Goal: Navigation & Orientation: Find specific page/section

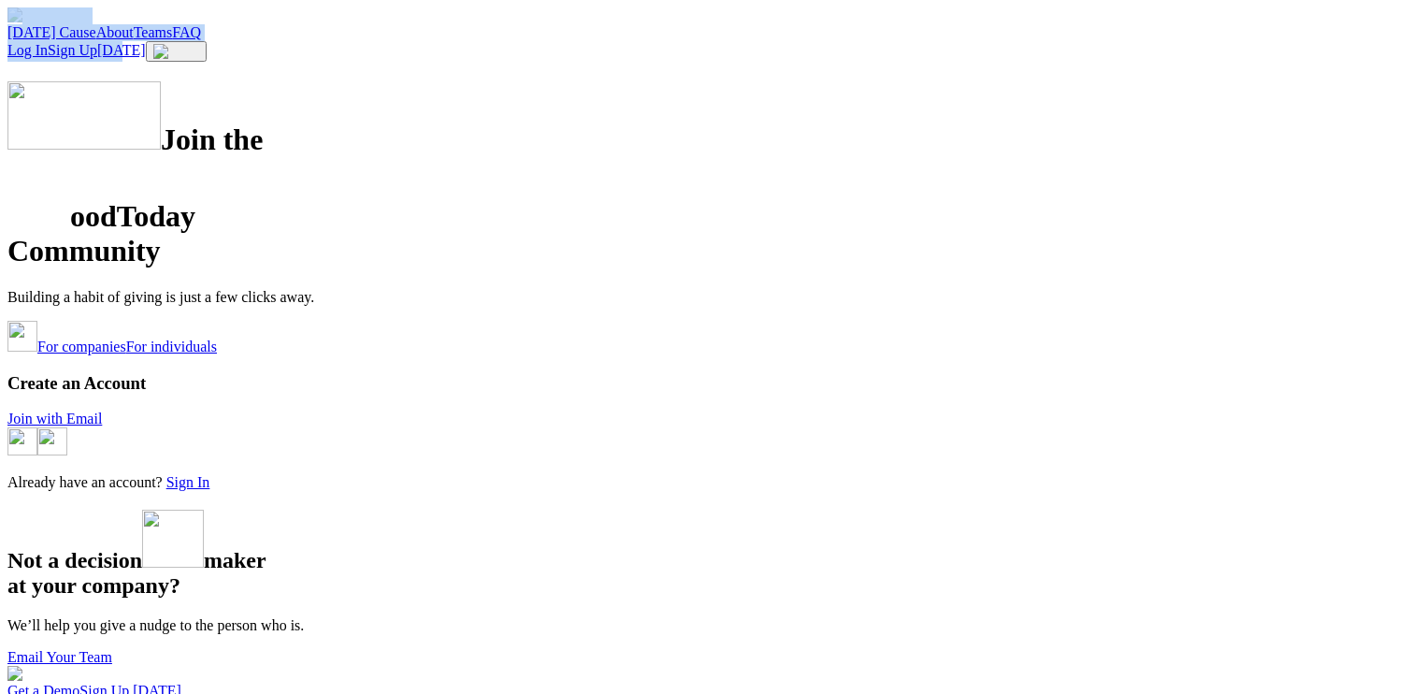
drag, startPoint x: 688, startPoint y: 34, endPoint x: 1303, endPoint y: 49, distance: 615.2
click at [161, 150] on img at bounding box center [83, 115] width 153 height 68
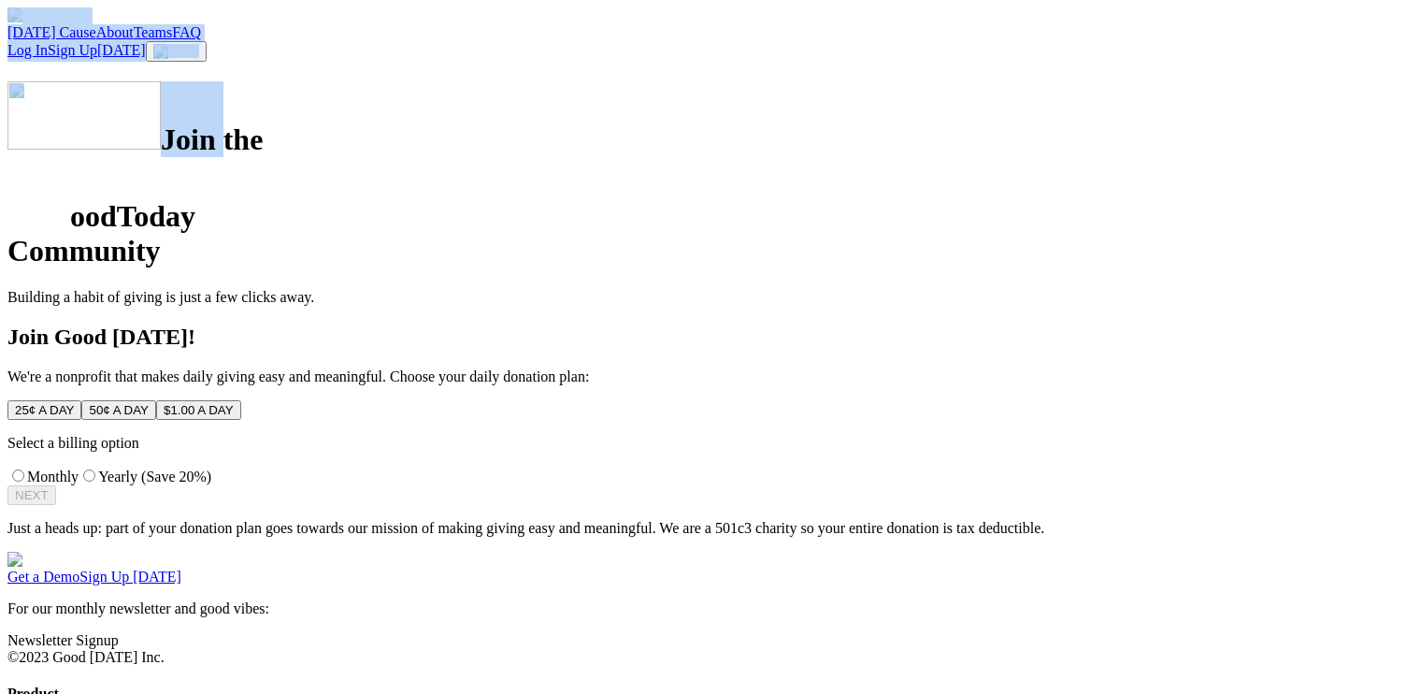
click at [211, 127] on div "Join the oodToday Community Building a habit of giving is just a few clicks awa…" at bounding box center [710, 192] width 1406 height 223
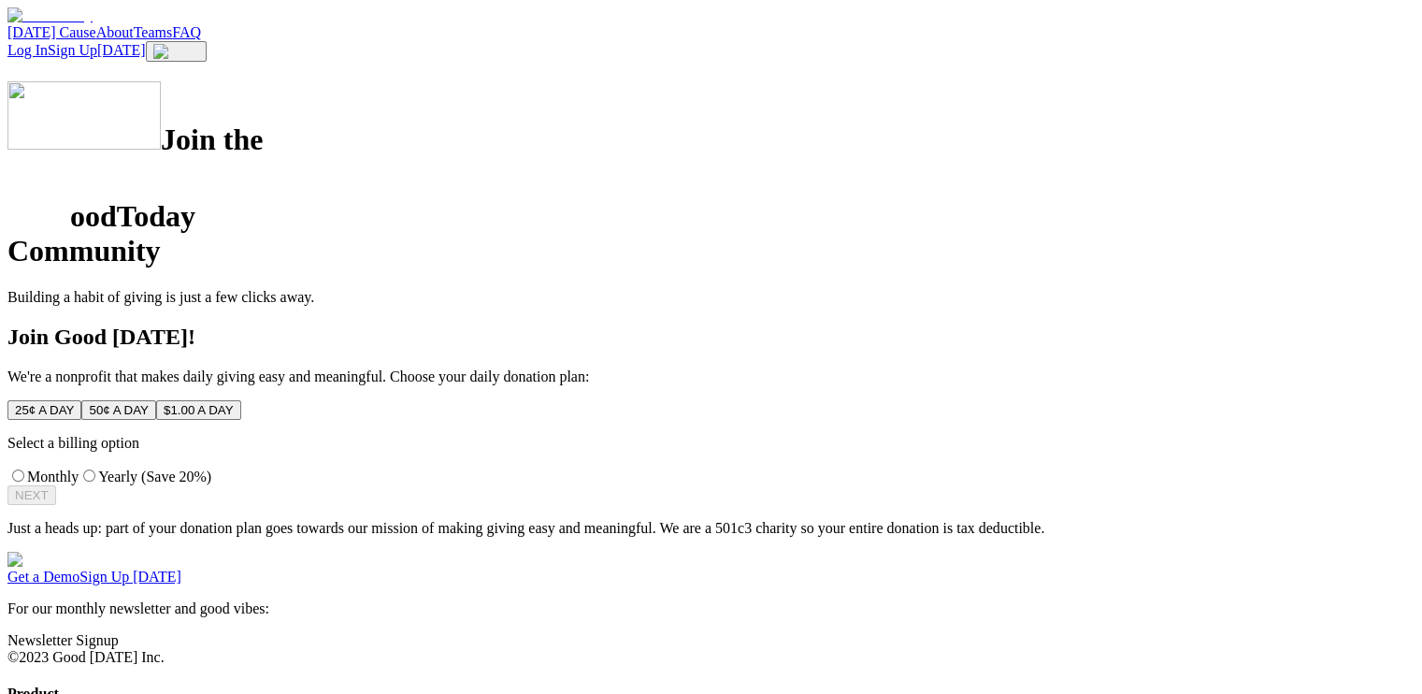
click at [750, 305] on div "Join the oodToday Community Building a habit of giving is just a few clicks awa…" at bounding box center [710, 308] width 1407 height 454
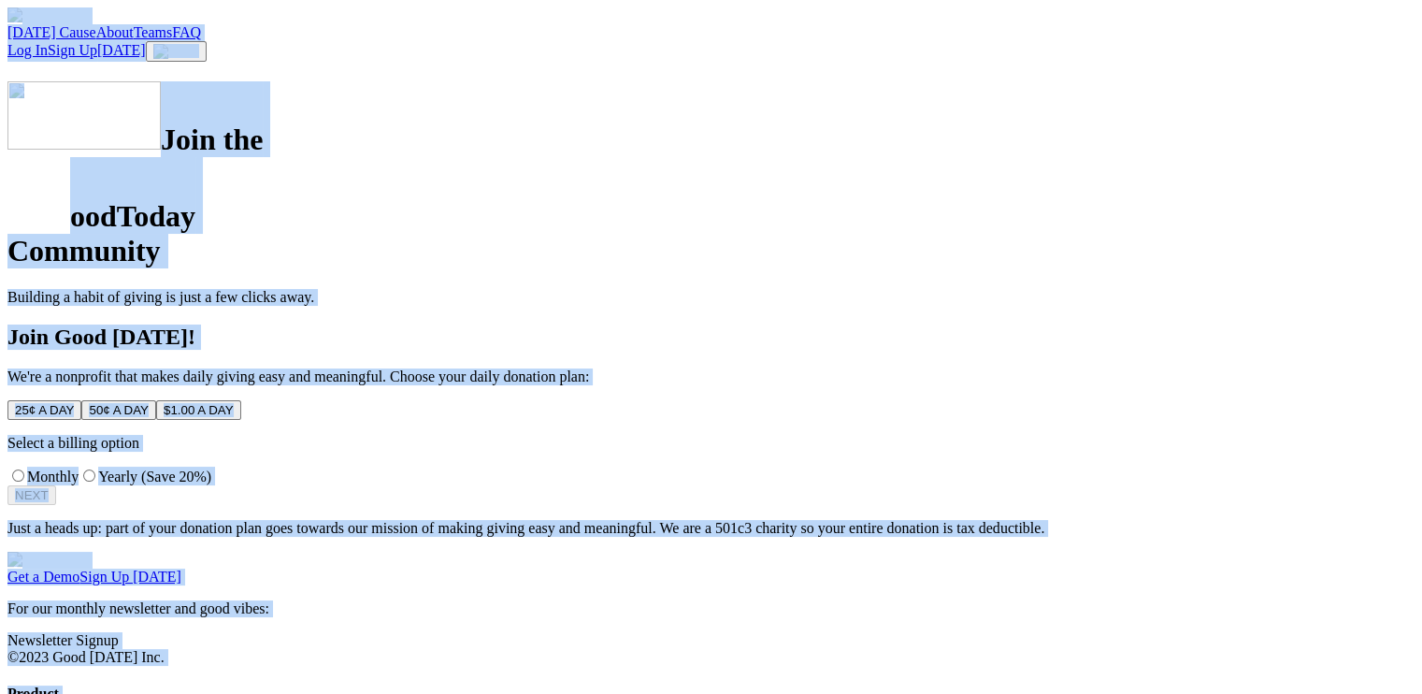
click at [756, 301] on div "Join the oodToday Community Building a habit of giving is just a few clicks awa…" at bounding box center [710, 308] width 1407 height 454
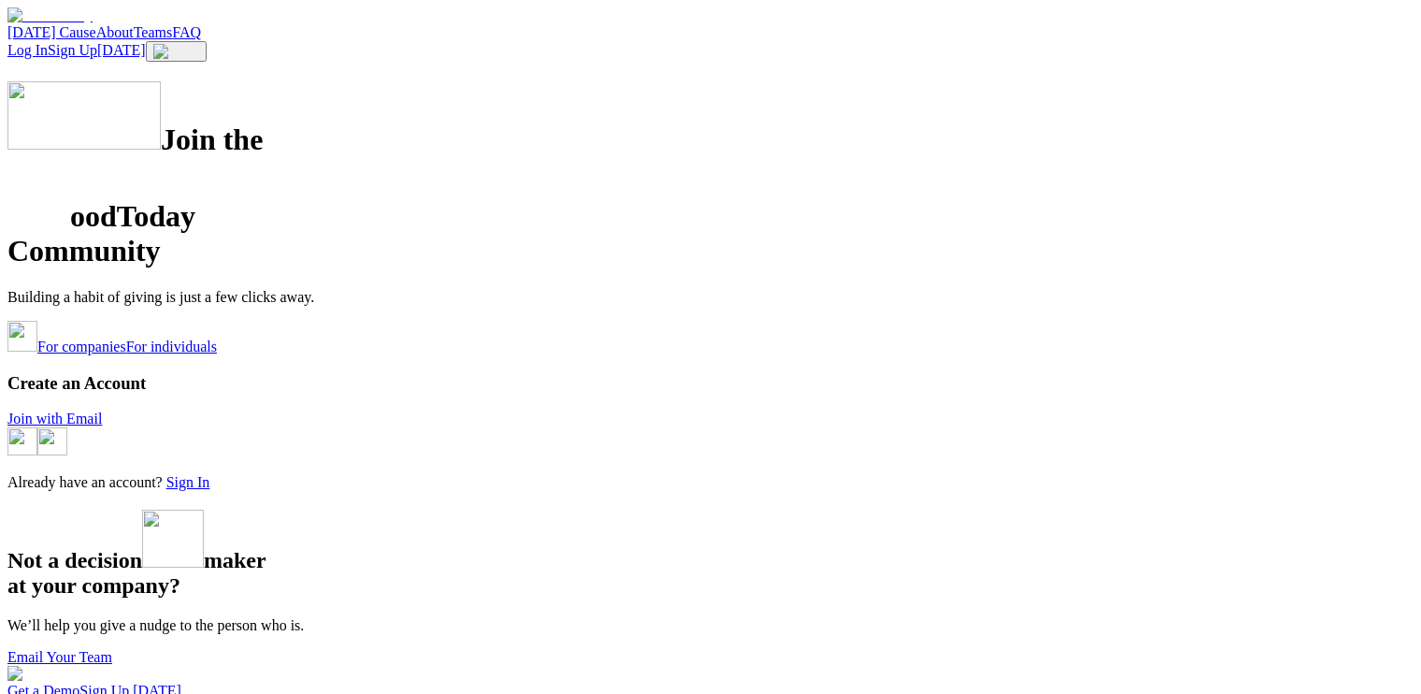
click at [794, 62] on div "Today's Cause About Teams FAQ Log In Sign Up Today" at bounding box center [710, 34] width 1406 height 54
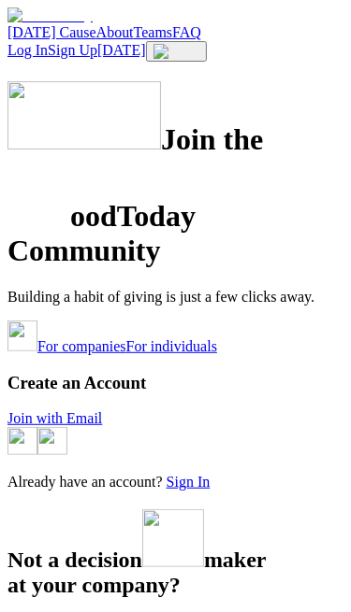
click at [199, 44] on img at bounding box center [176, 51] width 46 height 15
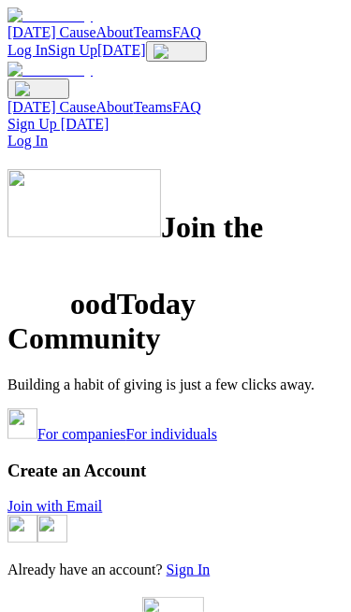
click at [62, 81] on img at bounding box center [38, 88] width 47 height 15
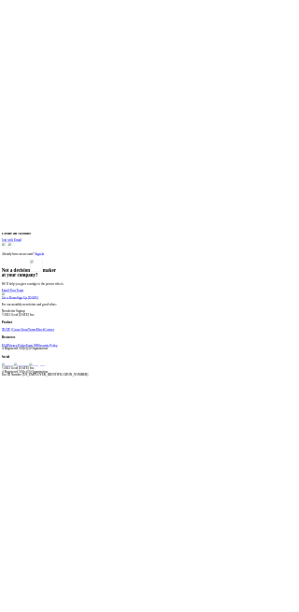
scroll to position [906, 0]
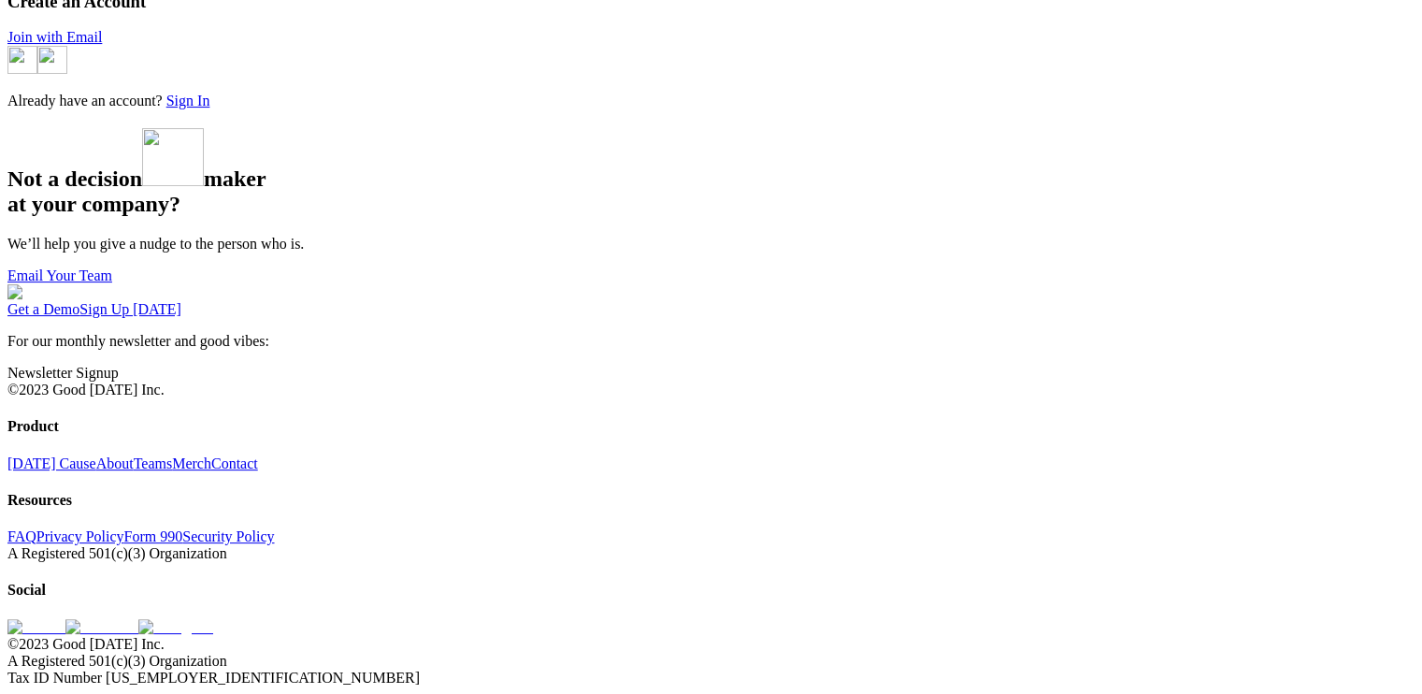
click at [522, 337] on div "Get a Demo Sign Up Today For our monthly newsletter and good vibes: Newsletter …" at bounding box center [710, 485] width 1407 height 402
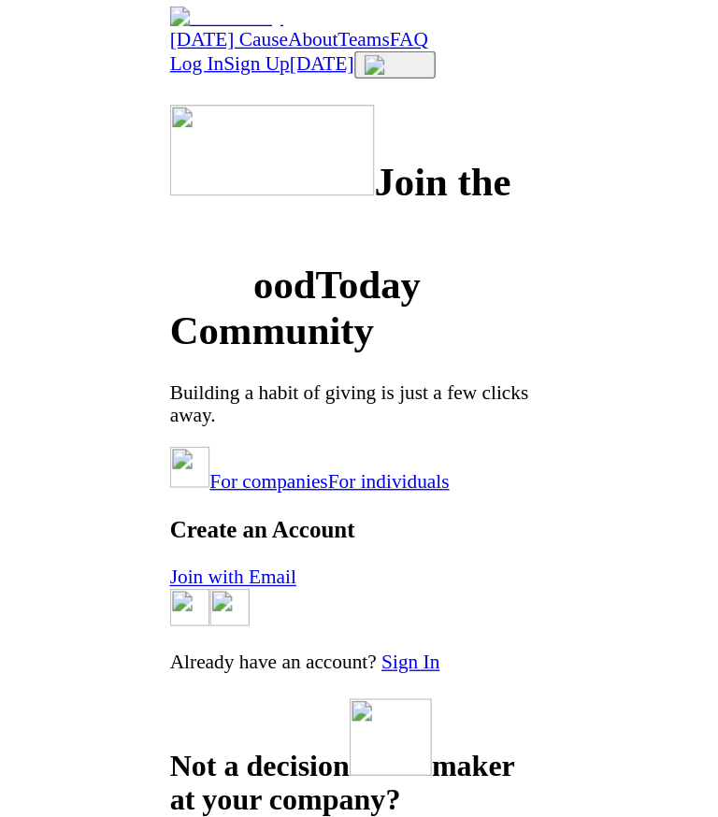
scroll to position [0, 0]
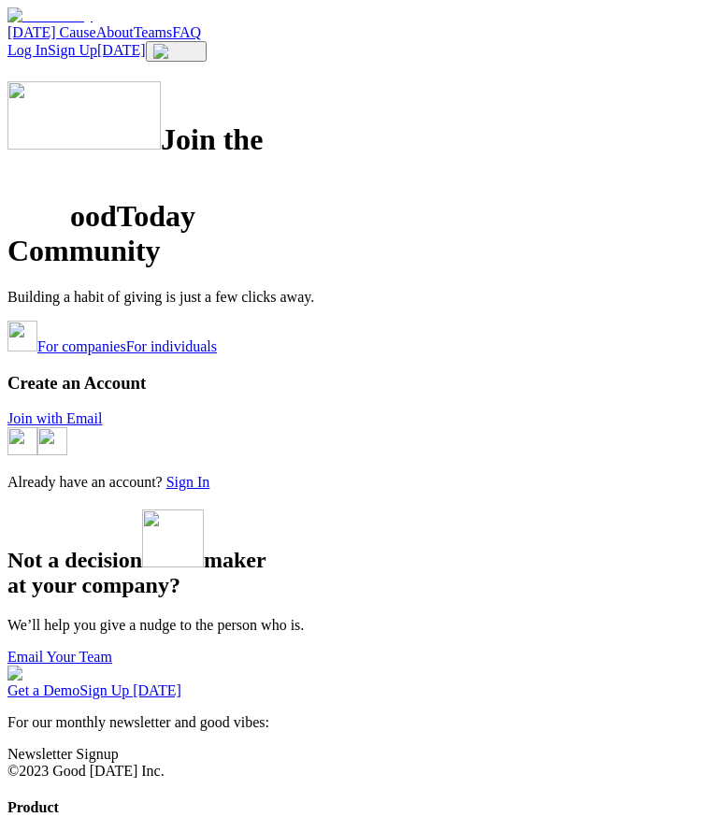
click at [199, 44] on img at bounding box center [176, 51] width 46 height 15
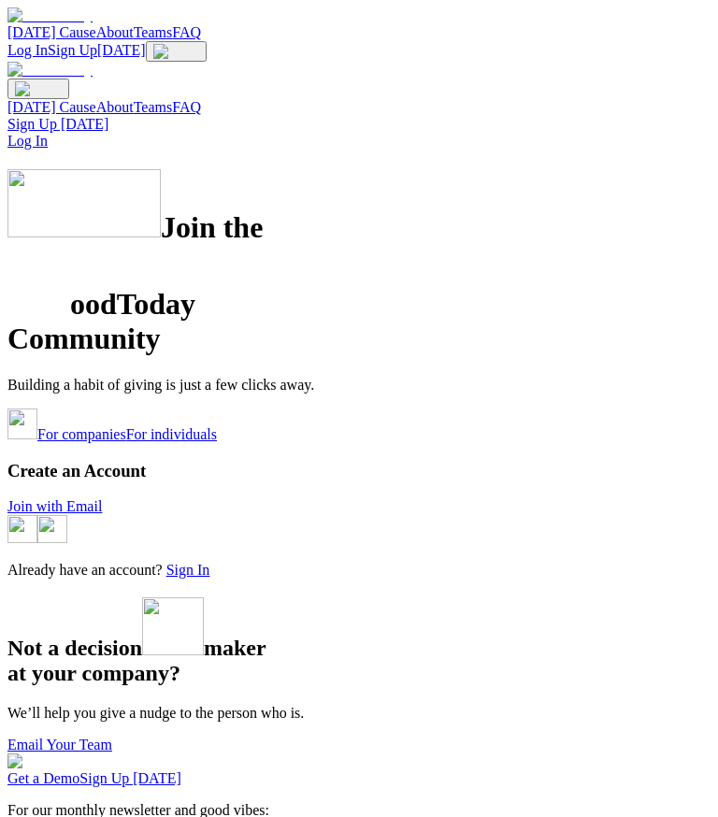
click at [62, 81] on img at bounding box center [38, 88] width 47 height 15
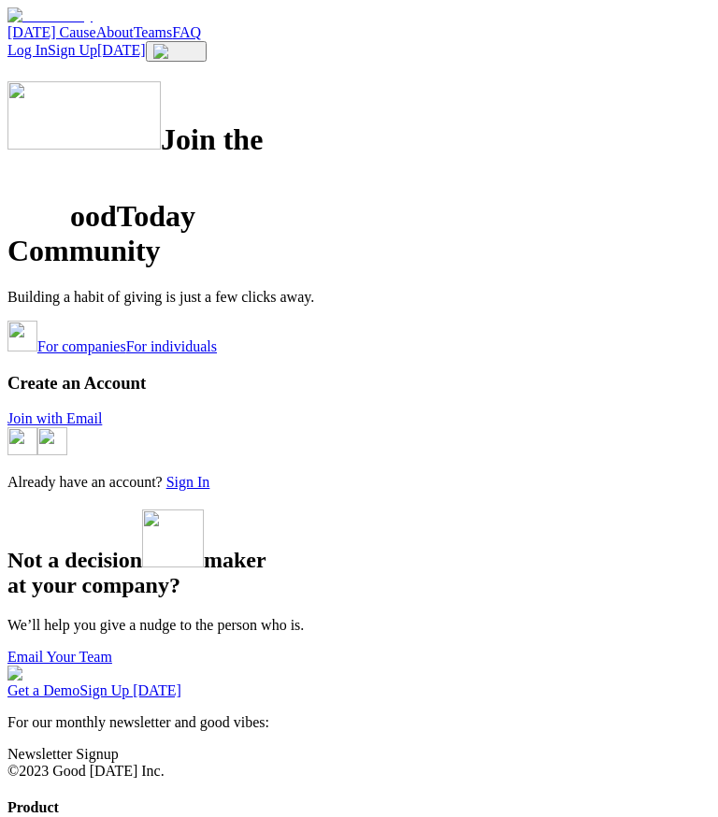
click at [199, 44] on img at bounding box center [176, 51] width 46 height 15
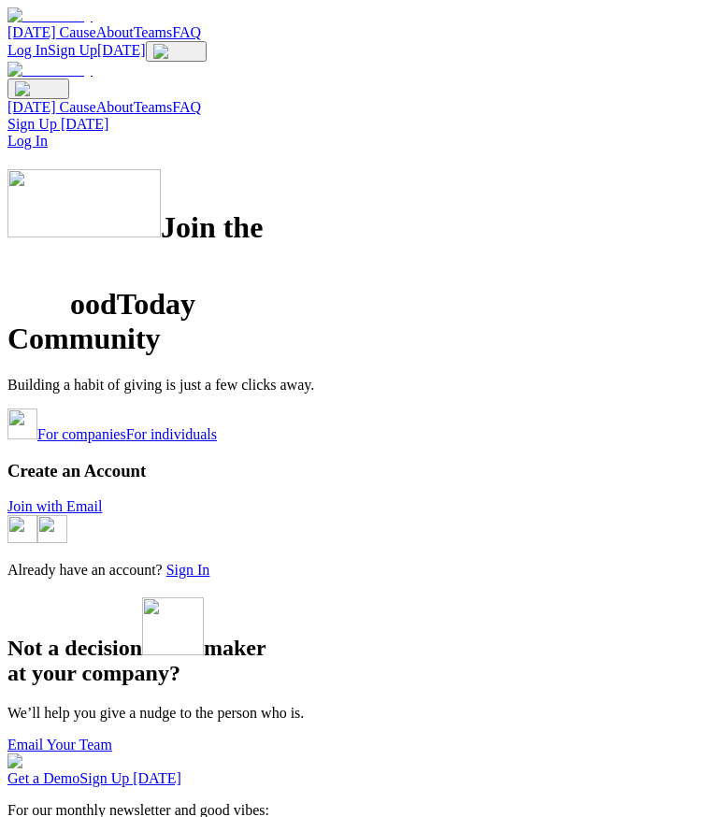
click at [62, 81] on img at bounding box center [38, 88] width 47 height 15
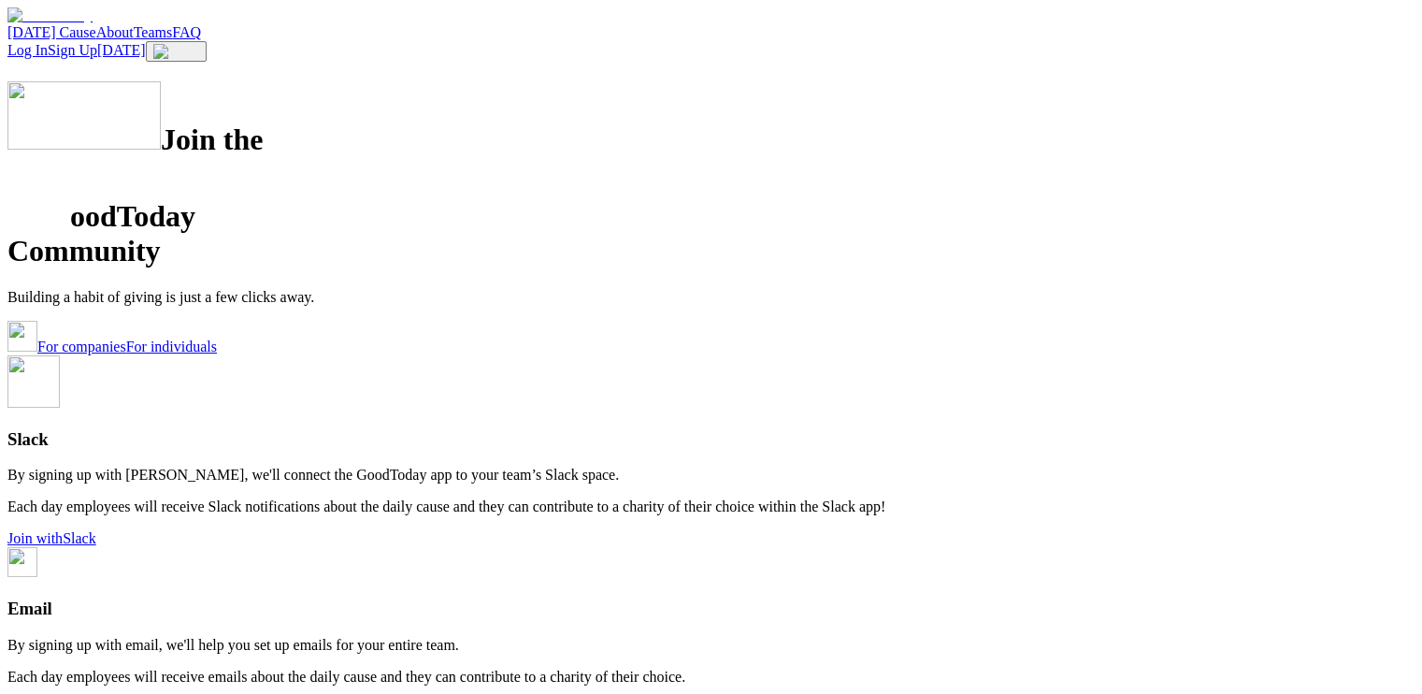
click at [134, 39] on link "About" at bounding box center [114, 32] width 37 height 16
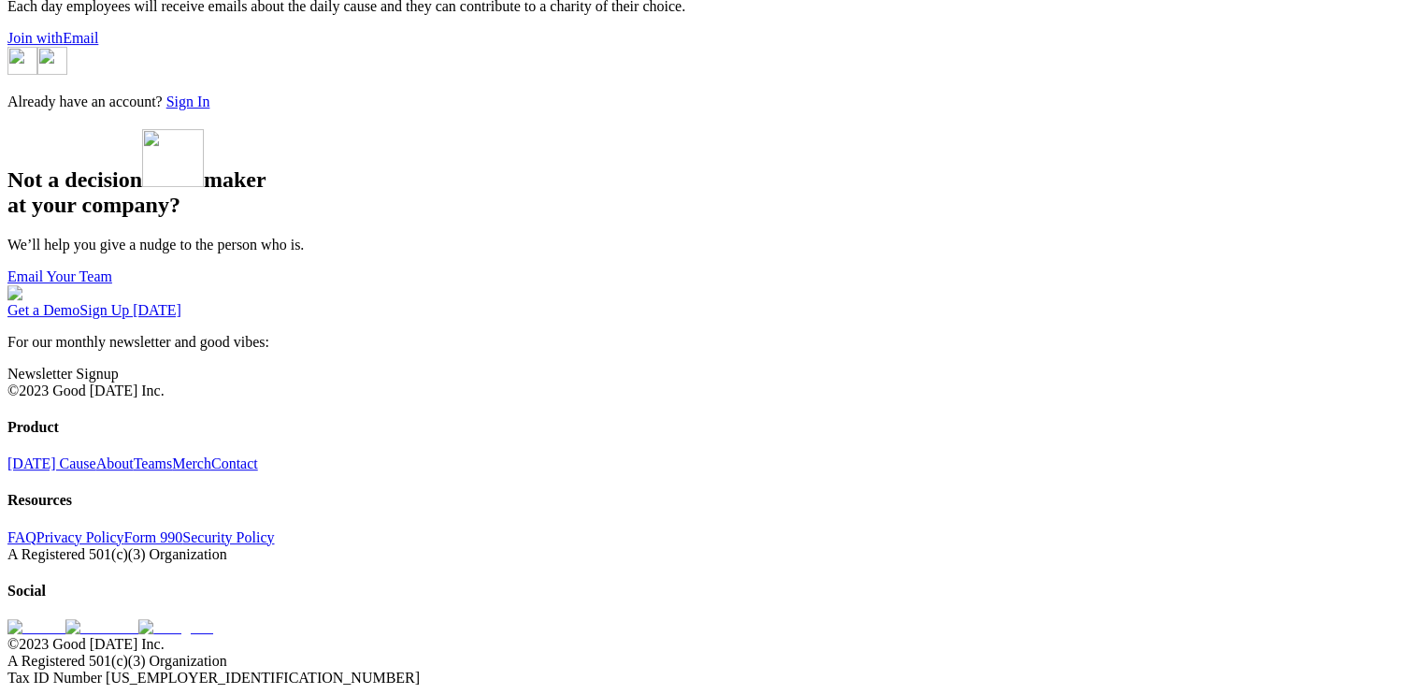
scroll to position [1093, 0]
